Goal: Navigation & Orientation: Find specific page/section

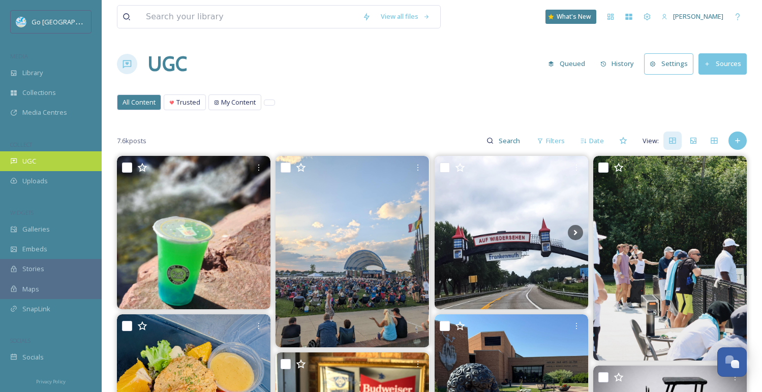
click at [39, 168] on div "UGC" at bounding box center [51, 161] width 102 height 20
click at [13, 166] on div "UGC" at bounding box center [51, 161] width 102 height 20
